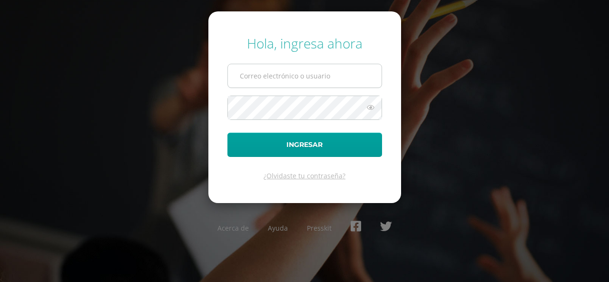
click at [330, 78] on input "text" at bounding box center [305, 75] width 154 height 23
type input "COS00472@osoriosandoval.edu.gt"
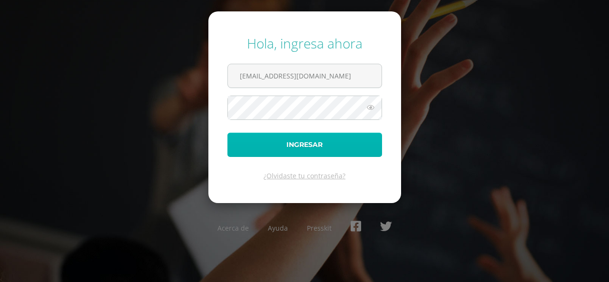
click at [323, 143] on button "Ingresar" at bounding box center [304, 145] width 155 height 24
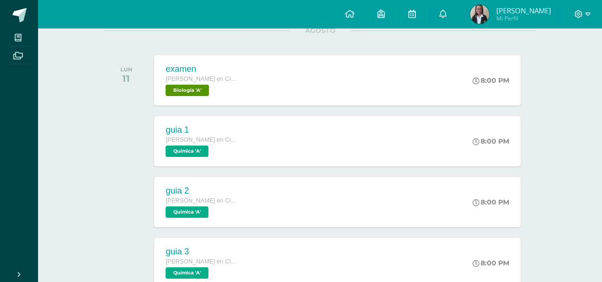
scroll to position [16, 0]
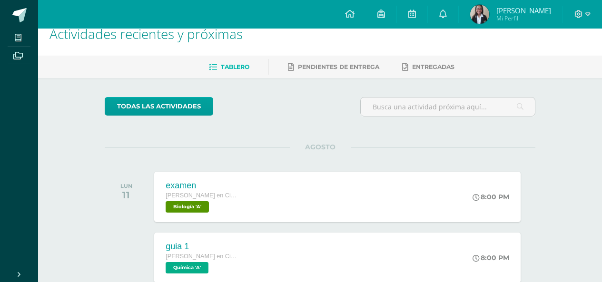
click at [340, 58] on div "Tablero Pendientes de entrega Entregadas" at bounding box center [331, 67] width 586 height 22
click at [330, 74] on link "Pendientes de entrega" at bounding box center [333, 66] width 91 height 15
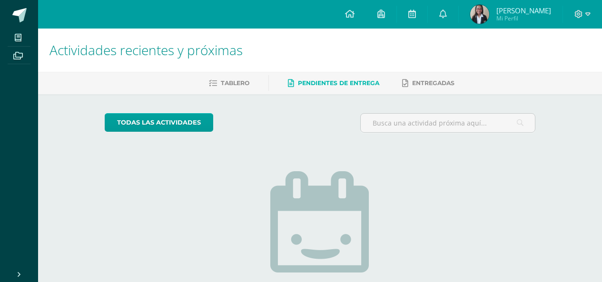
click at [228, 75] on li "Tablero" at bounding box center [229, 83] width 40 height 16
click at [242, 81] on span "Tablero" at bounding box center [235, 82] width 29 height 7
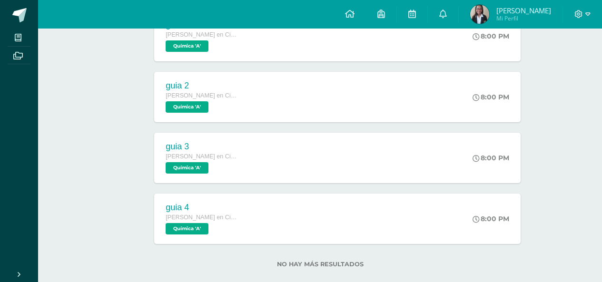
scroll to position [254, 0]
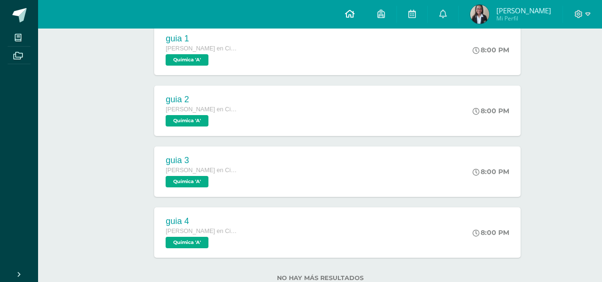
scroll to position [254, 0]
